Goal: Find specific page/section: Find specific page/section

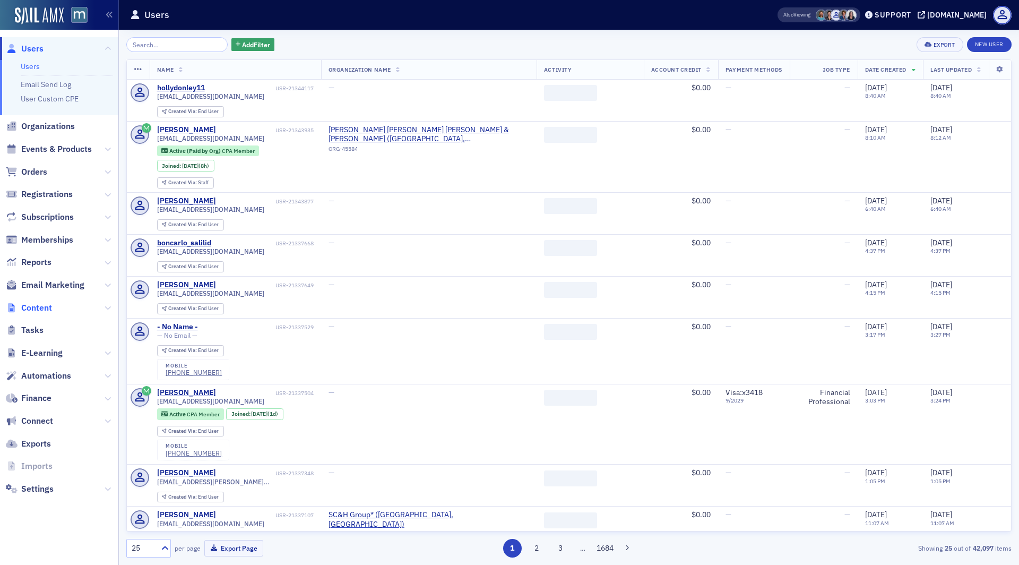
click at [46, 302] on span "Content" at bounding box center [36, 308] width 31 height 12
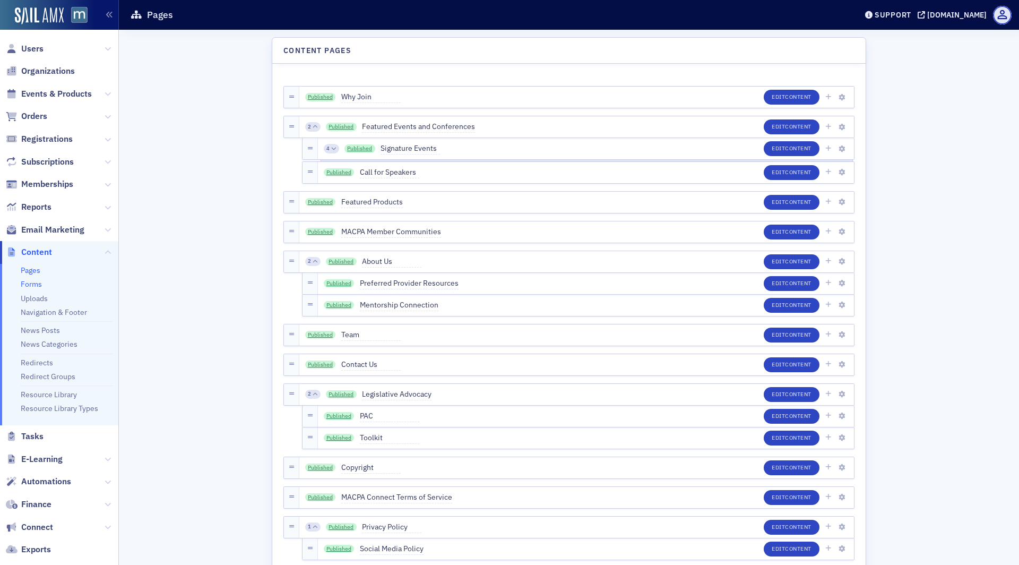
click at [40, 280] on link "Forms" at bounding box center [31, 284] width 21 height 10
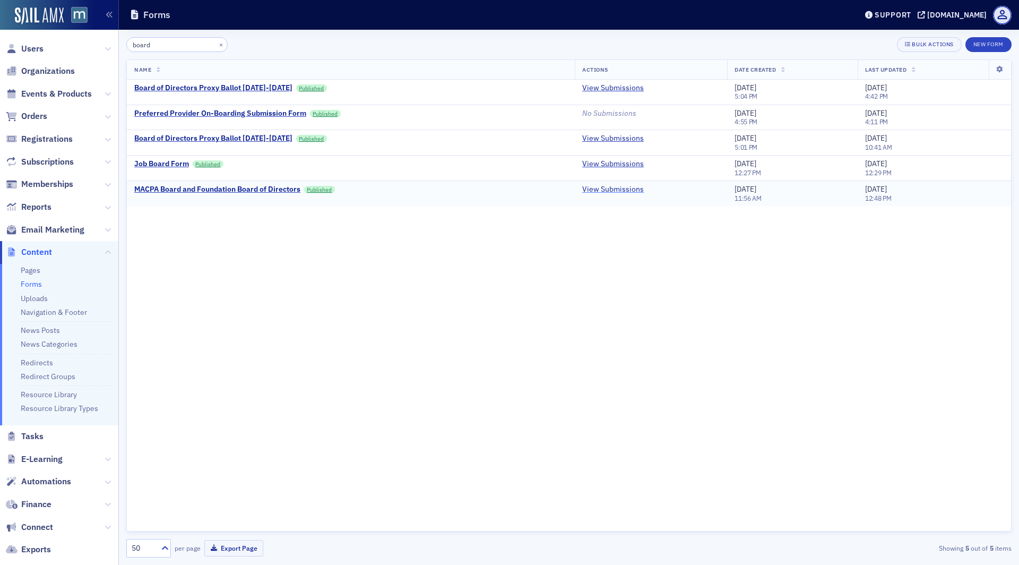
type input "board"
click at [595, 187] on link "View Submissions" at bounding box center [613, 190] width 62 height 10
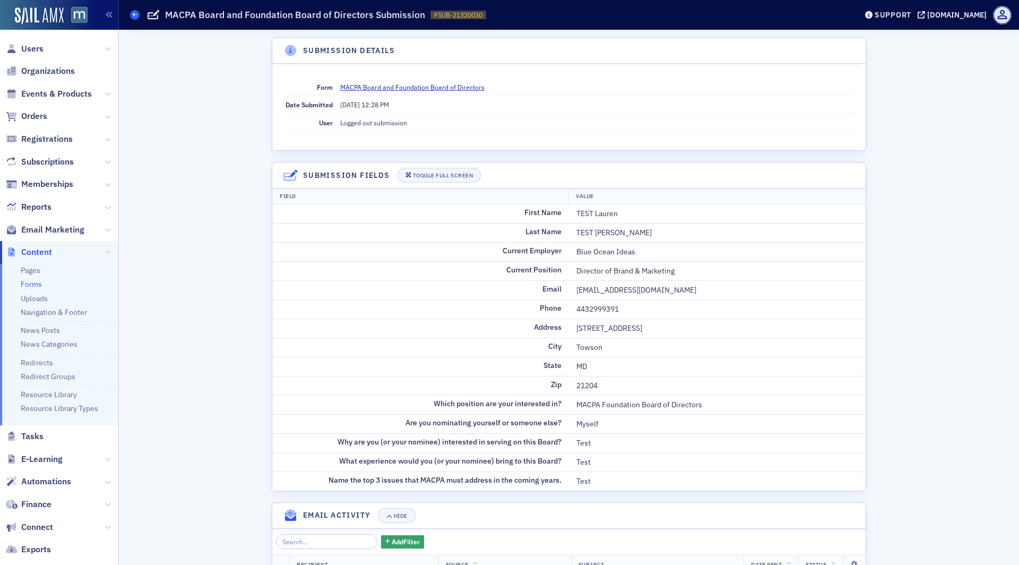
click at [130, 15] on span at bounding box center [135, 15] width 10 height 10
